Goal: Browse casually: Explore the website without a specific task or goal

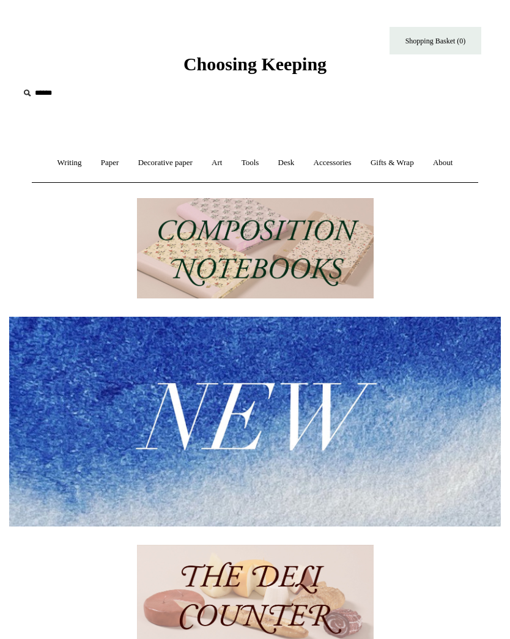
click at [164, 164] on link "Decorative paper +" at bounding box center [166, 163] width 72 height 32
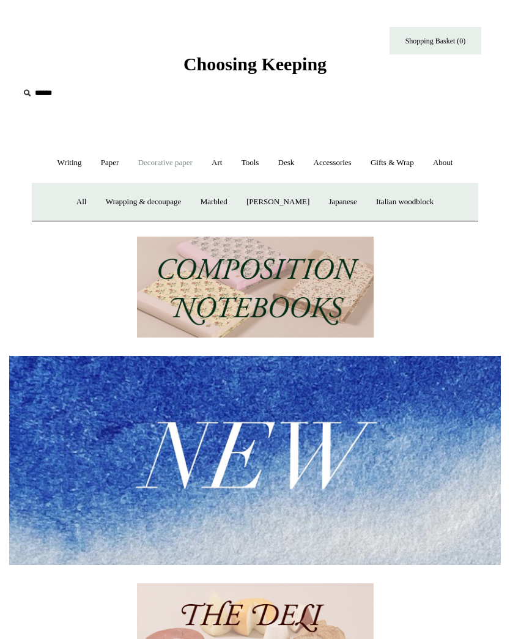
click at [76, 199] on link "All" at bounding box center [82, 202] width 28 height 32
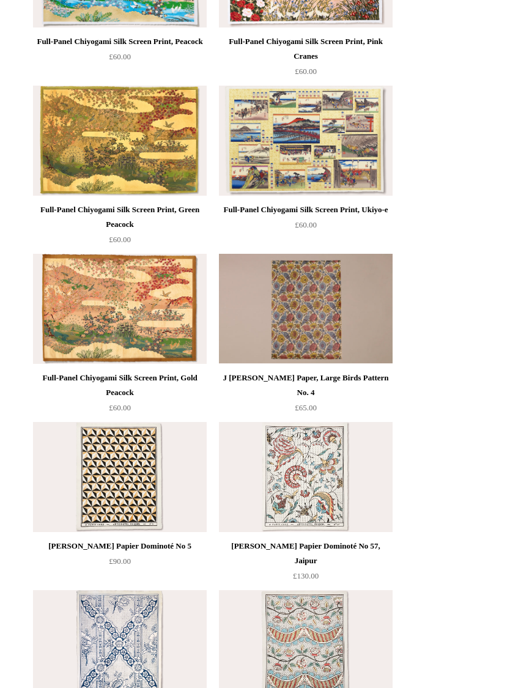
scroll to position [782, 0]
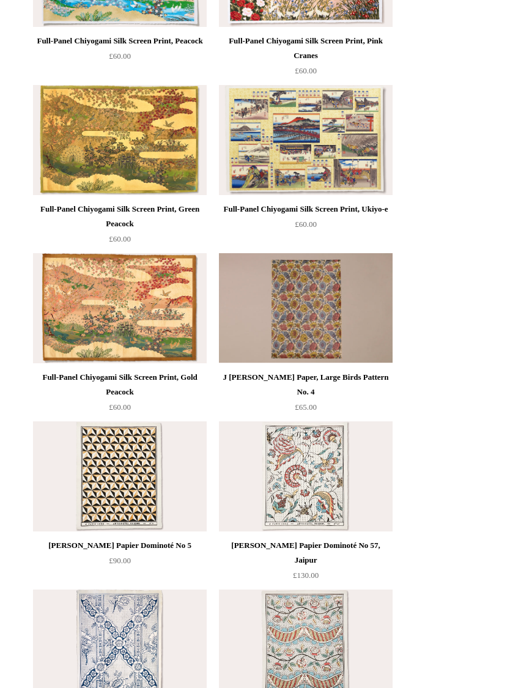
click at [303, 309] on img at bounding box center [306, 309] width 174 height 110
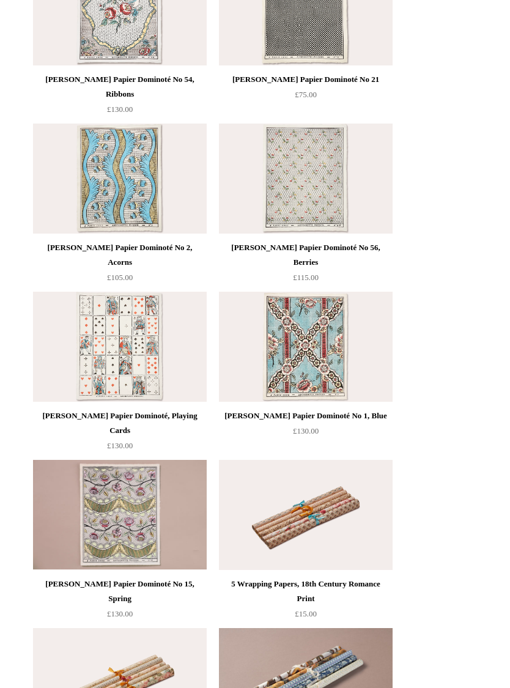
scroll to position [1754, 0]
click at [129, 176] on img at bounding box center [120, 179] width 174 height 110
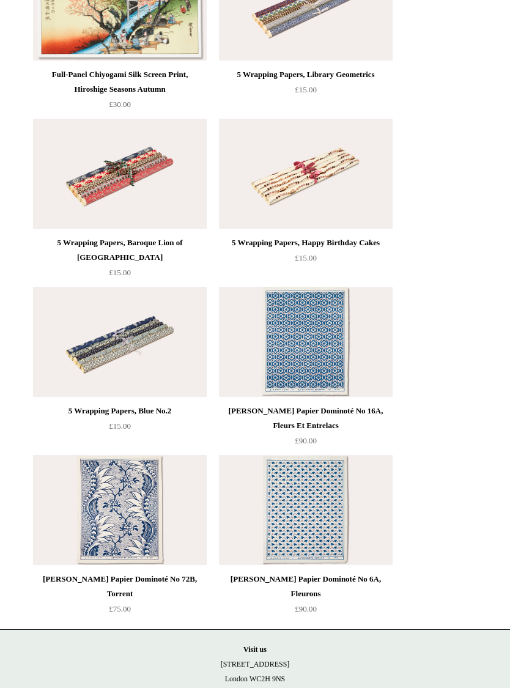
scroll to position [4114, 0]
click at [125, 508] on img at bounding box center [120, 510] width 174 height 110
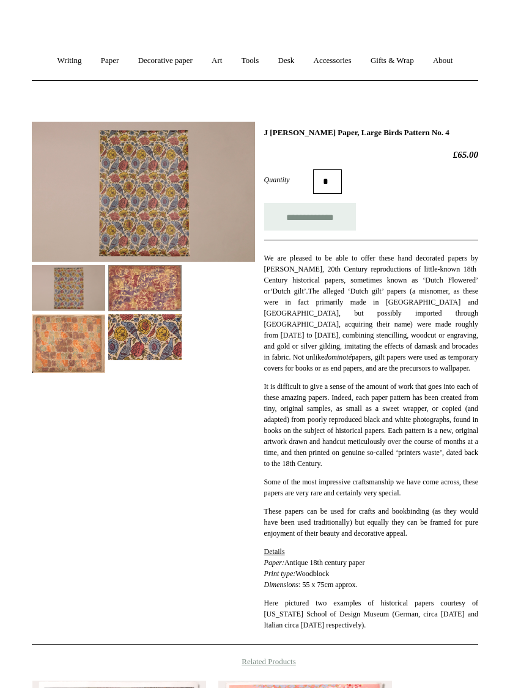
scroll to position [104, 0]
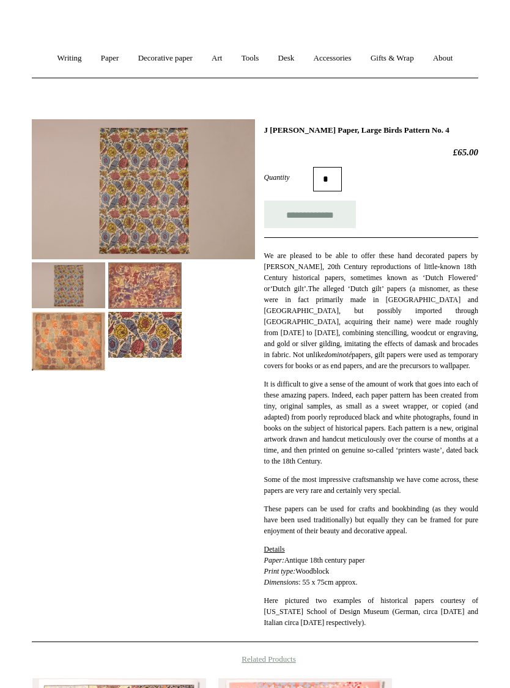
click at [169, 186] on img at bounding box center [143, 190] width 223 height 140
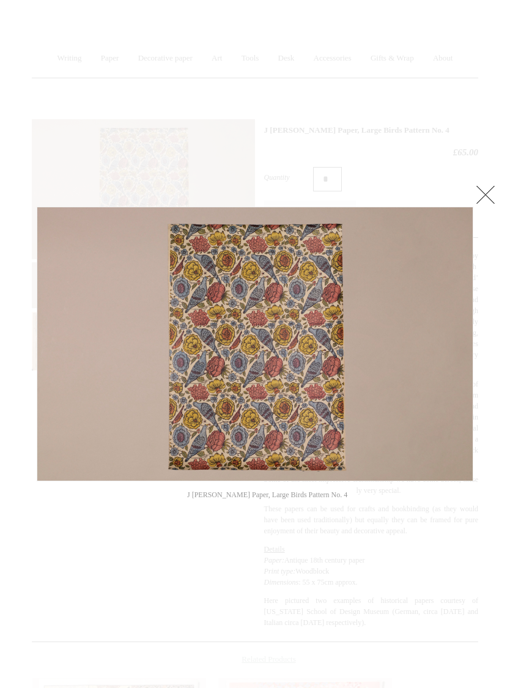
click at [485, 190] on link at bounding box center [486, 194] width 24 height 24
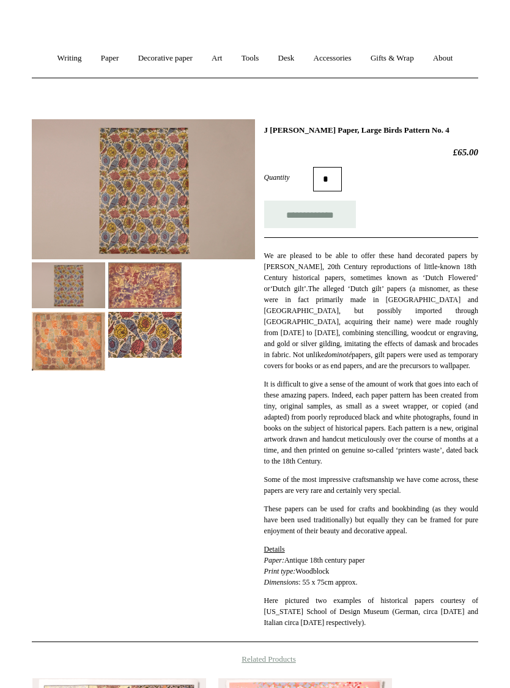
click at [139, 338] on img at bounding box center [144, 335] width 73 height 46
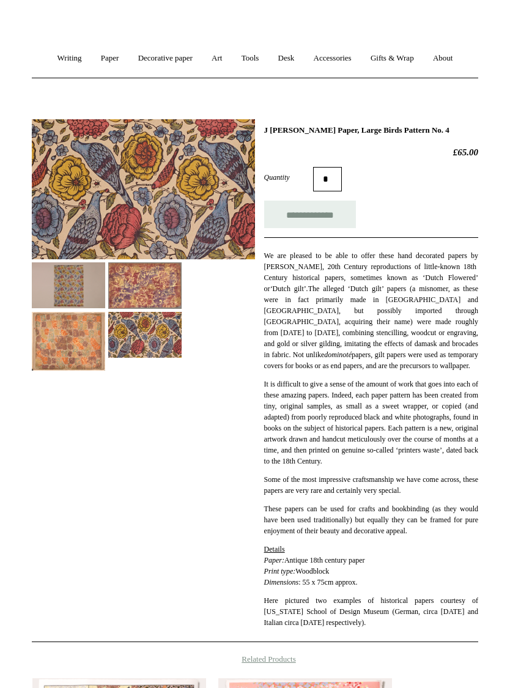
click at [148, 287] on img at bounding box center [144, 285] width 73 height 46
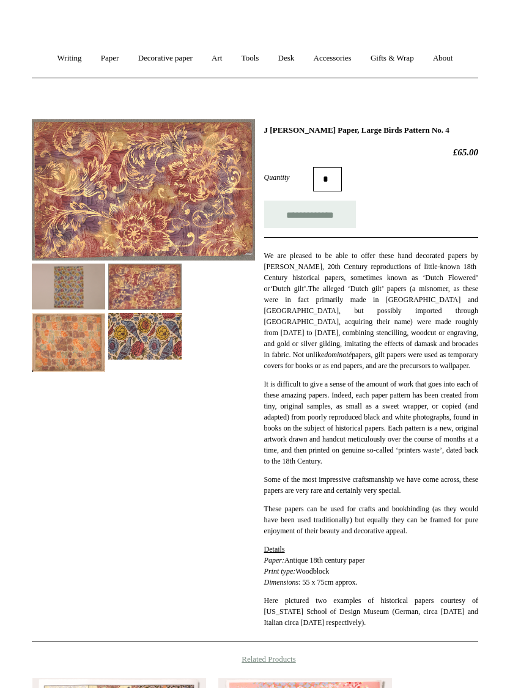
click at [69, 349] on img at bounding box center [68, 342] width 73 height 59
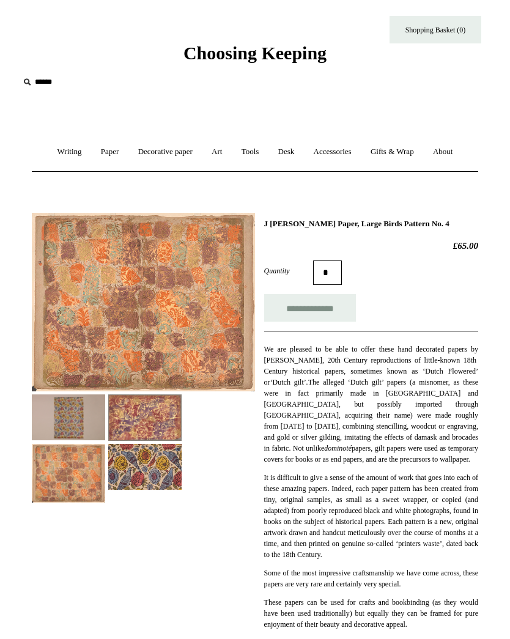
scroll to position [0, 0]
